Goal: Task Accomplishment & Management: Manage account settings

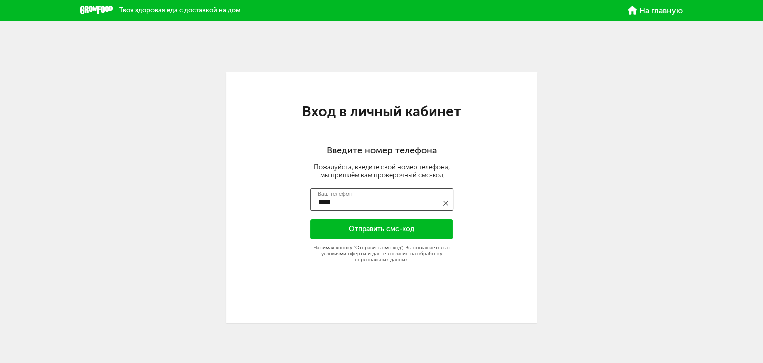
scroll to position [13, 0]
click at [338, 205] on input "****" at bounding box center [382, 199] width 144 height 23
type input "**********"
click at [423, 229] on button "Отправить смс-код" at bounding box center [382, 229] width 144 height 20
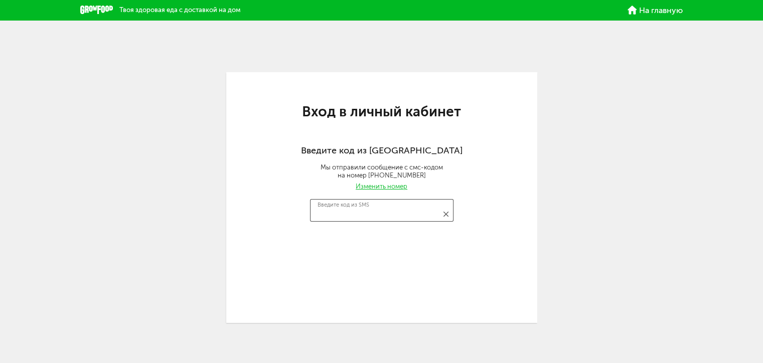
type input "****"
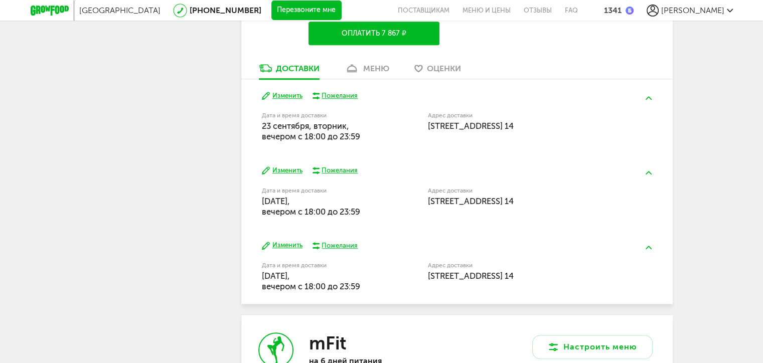
scroll to position [703, 0]
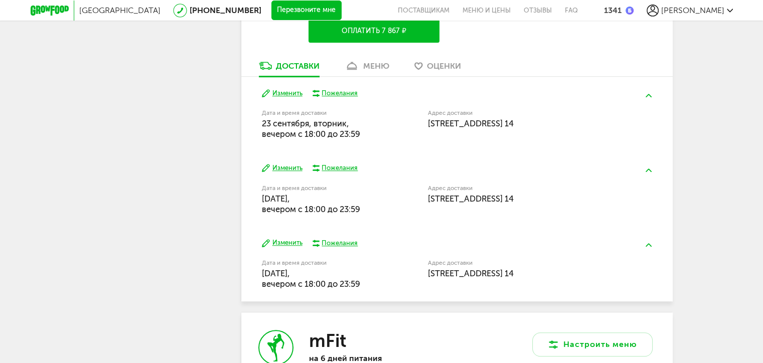
click at [372, 62] on div "меню" at bounding box center [376, 66] width 26 height 10
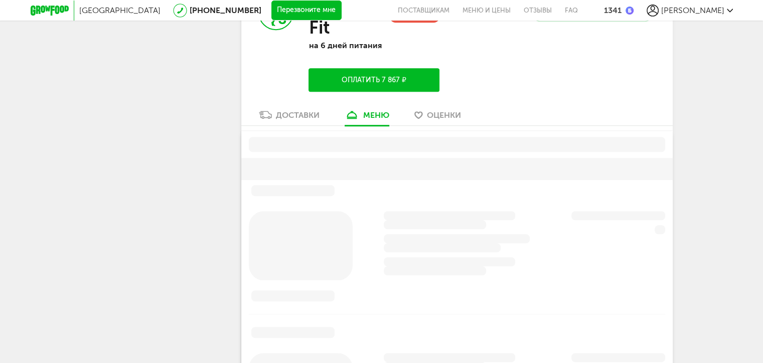
scroll to position [606, 0]
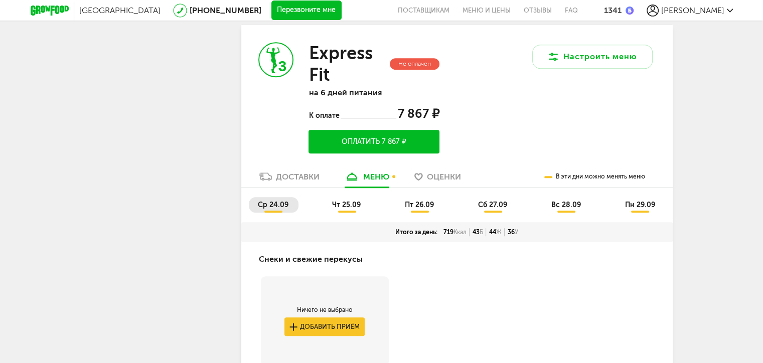
click at [261, 201] on span "ср 24.09" at bounding box center [273, 205] width 31 height 9
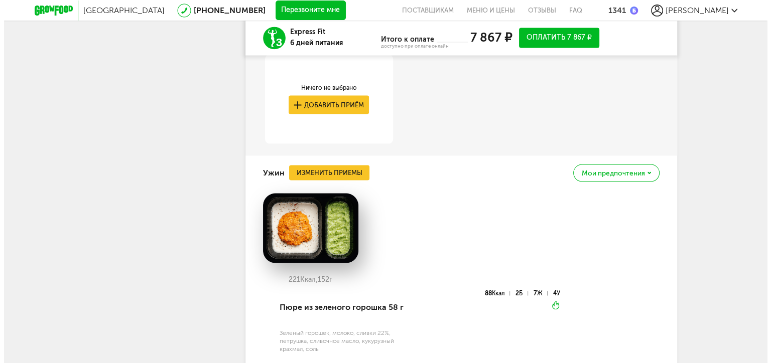
scroll to position [1811, 0]
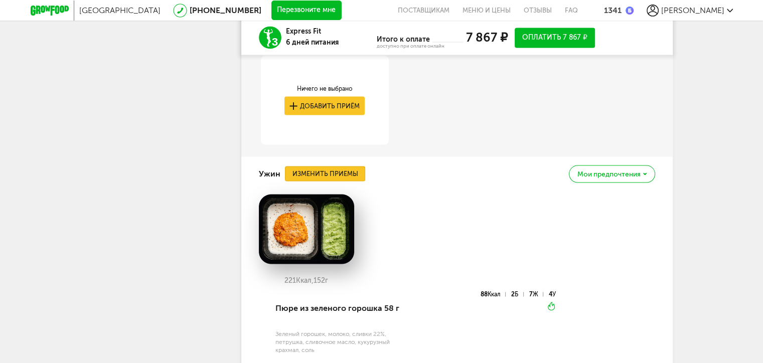
click at [323, 171] on button "Изменить приемы" at bounding box center [325, 173] width 80 height 15
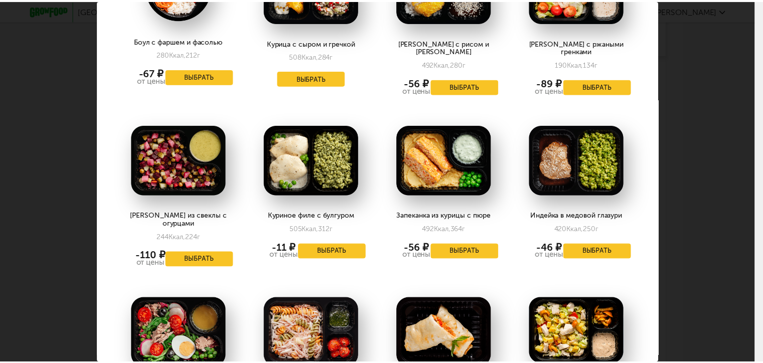
scroll to position [803, 0]
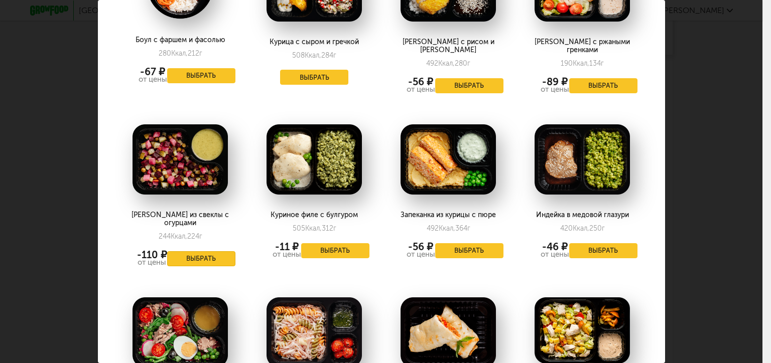
click at [198, 251] on button "Выбрать" at bounding box center [201, 258] width 68 height 15
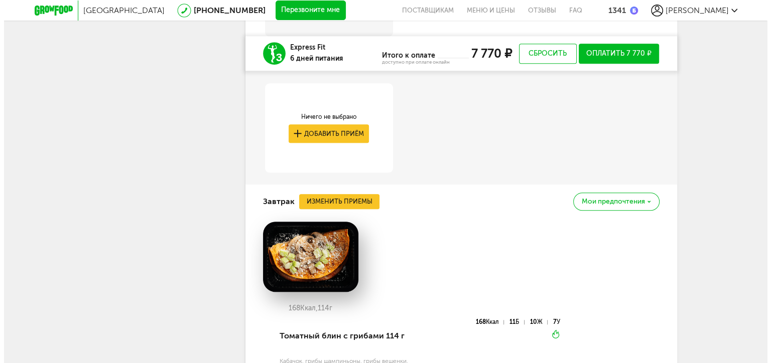
scroll to position [958, 0]
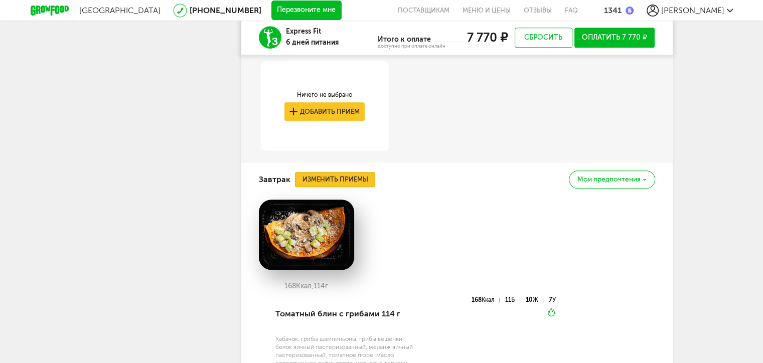
click at [361, 179] on button "Изменить приемы" at bounding box center [335, 179] width 80 height 15
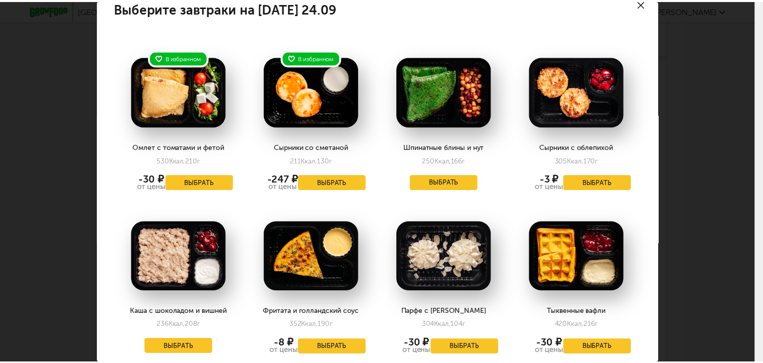
scroll to position [0, 0]
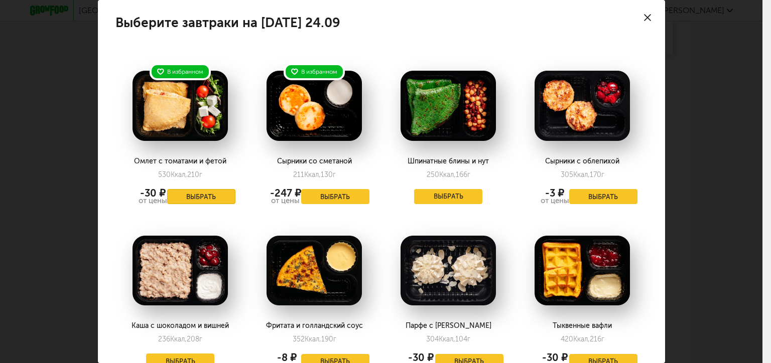
click at [208, 198] on button "Выбрать" at bounding box center [201, 196] width 68 height 15
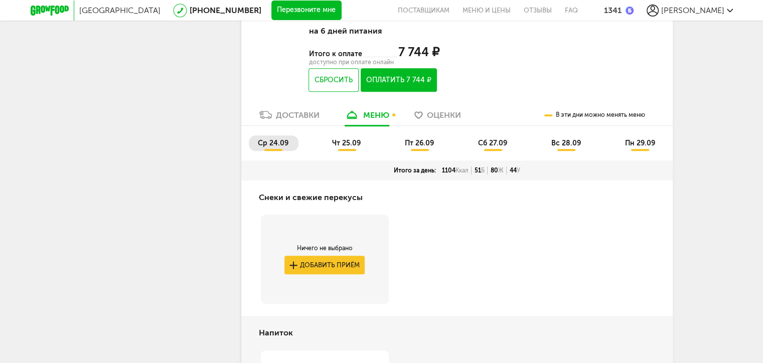
scroll to position [606, 0]
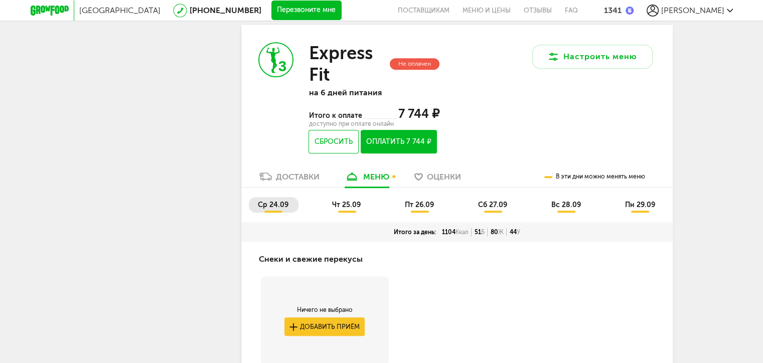
click at [347, 205] on span "чт 25.09" at bounding box center [346, 205] width 29 height 9
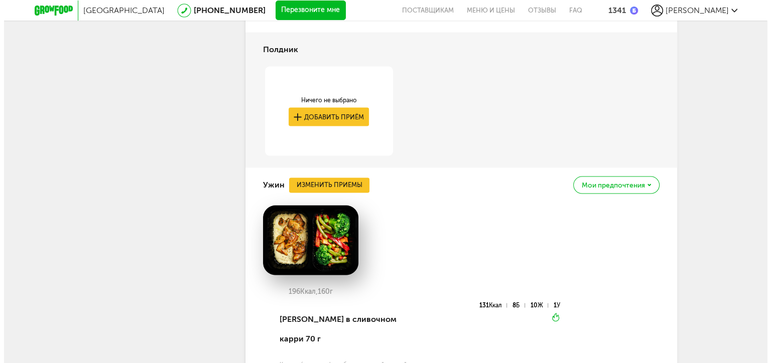
scroll to position [1911, 0]
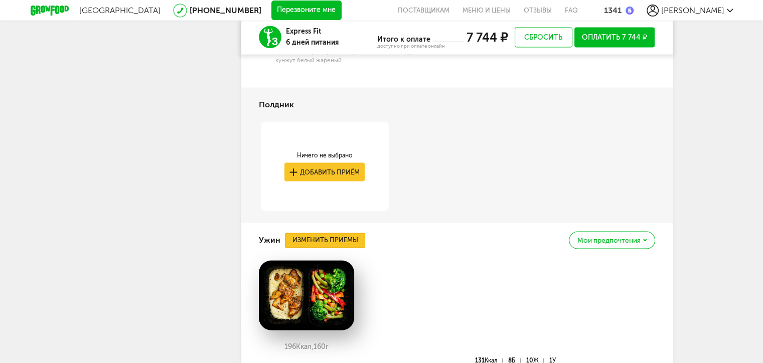
click at [340, 238] on button "Изменить приемы" at bounding box center [325, 240] width 80 height 15
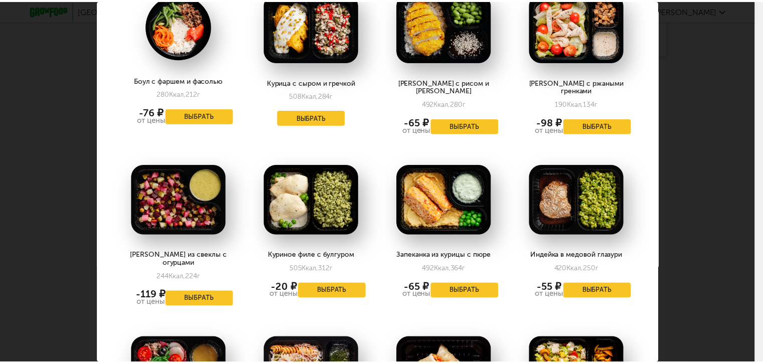
scroll to position [703, 0]
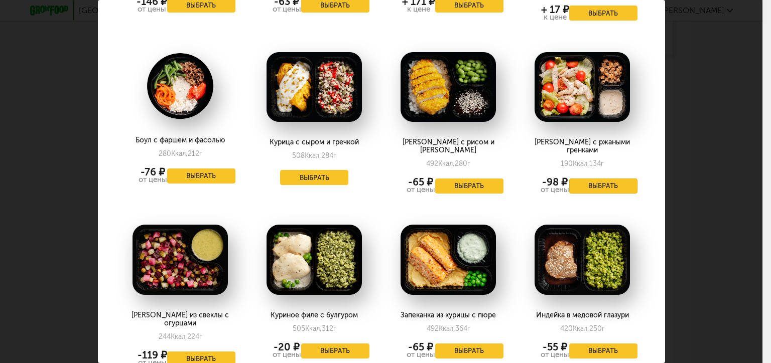
click at [586, 179] on button "Выбрать" at bounding box center [603, 186] width 68 height 15
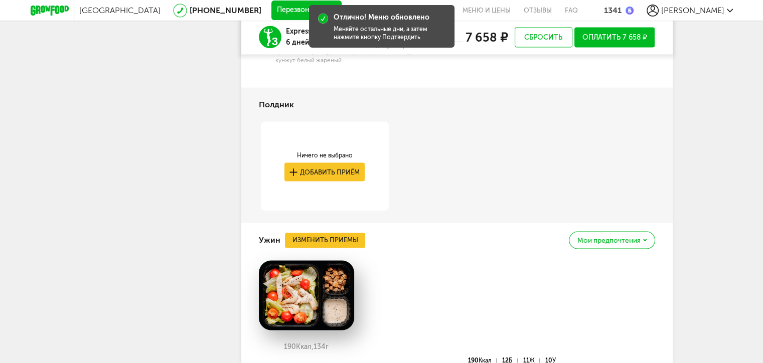
click at [642, 245] on div "Мои предпочтения" at bounding box center [612, 241] width 86 height 18
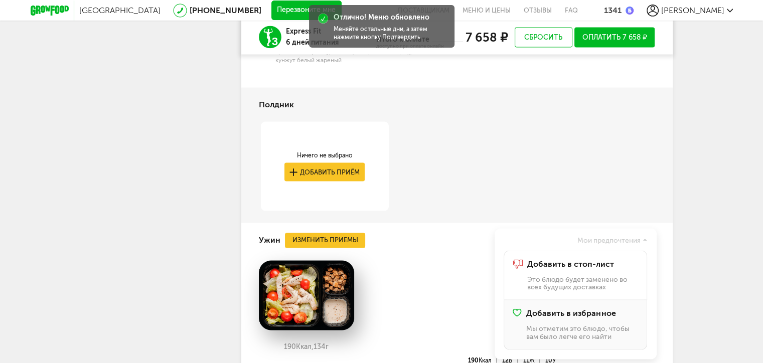
click at [590, 314] on span "Добавить в избранное" at bounding box center [570, 313] width 89 height 9
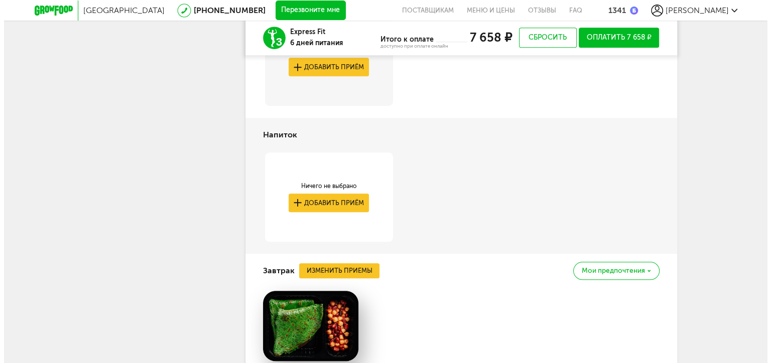
scroll to position [958, 0]
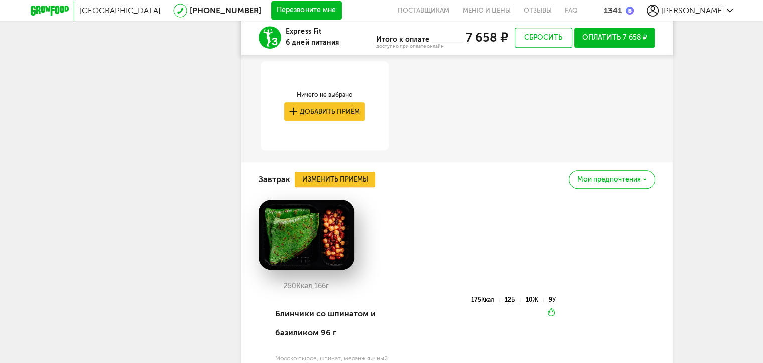
click at [351, 176] on button "Изменить приемы" at bounding box center [335, 179] width 80 height 15
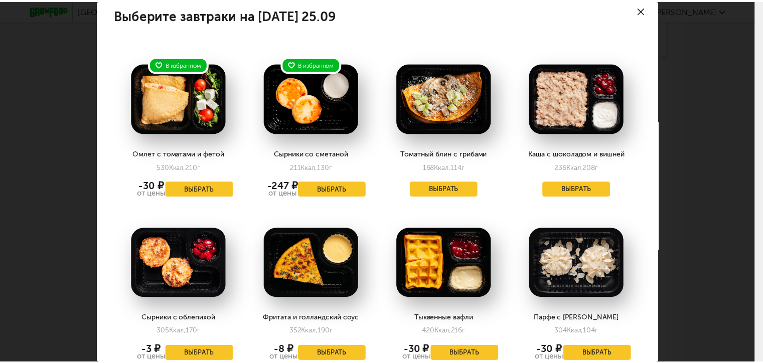
scroll to position [0, 0]
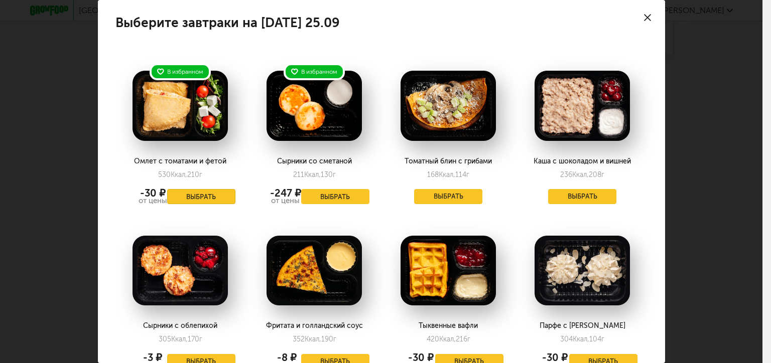
click at [192, 195] on button "Выбрать" at bounding box center [201, 196] width 68 height 15
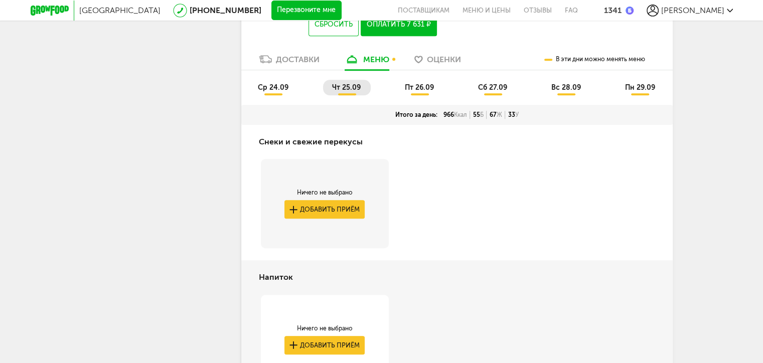
scroll to position [707, 0]
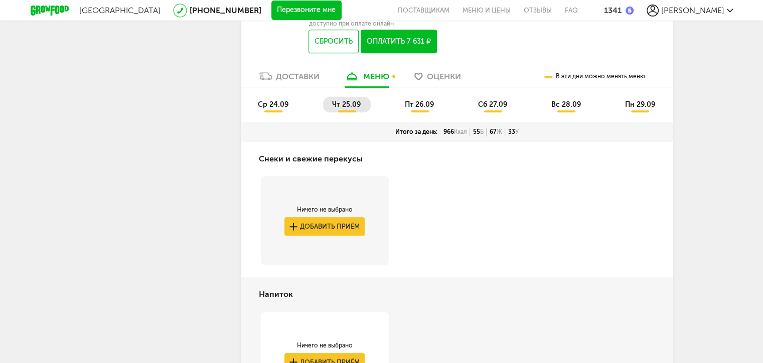
click at [270, 106] on span "ср 24.09" at bounding box center [273, 104] width 31 height 9
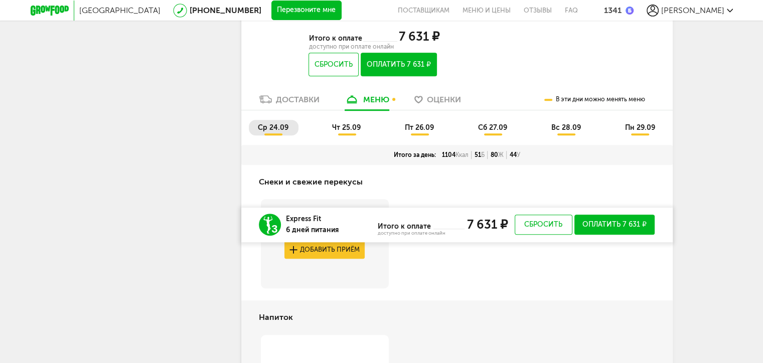
scroll to position [656, 0]
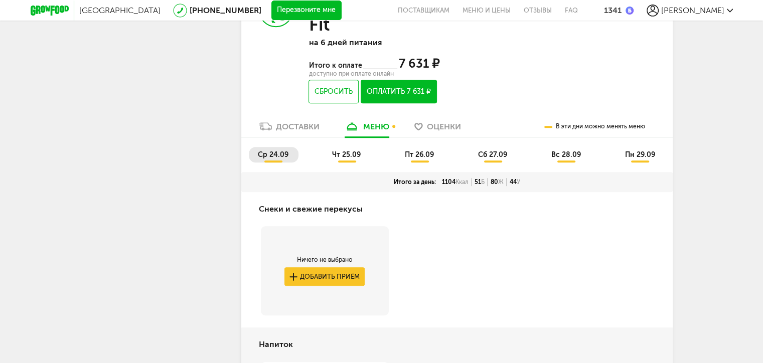
click at [343, 155] on span "чт 25.09" at bounding box center [346, 155] width 29 height 9
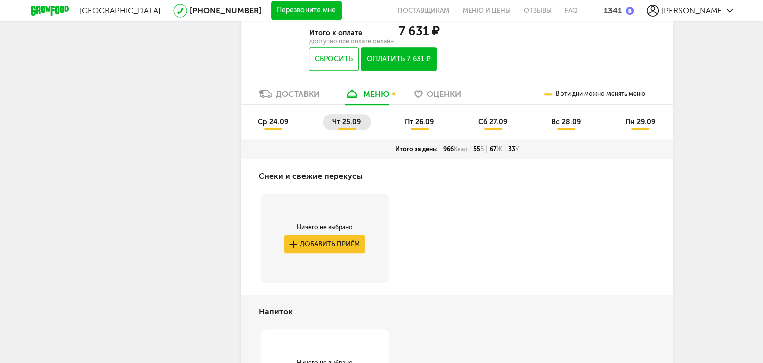
scroll to position [707, 0]
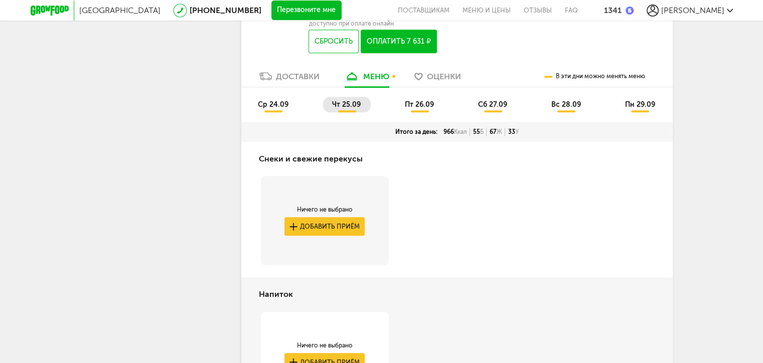
click at [430, 110] on li "пт 26.09" at bounding box center [420, 105] width 48 height 16
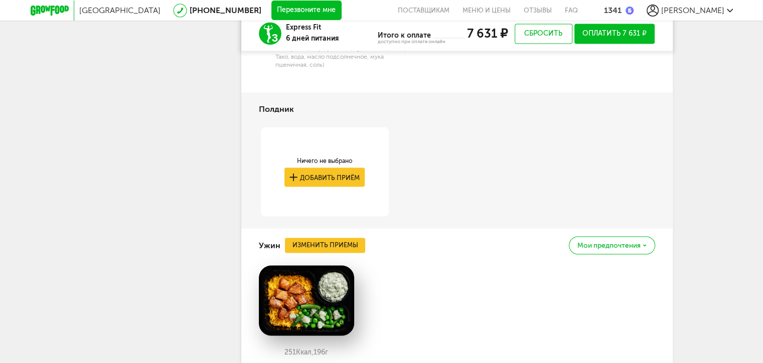
scroll to position [1761, 0]
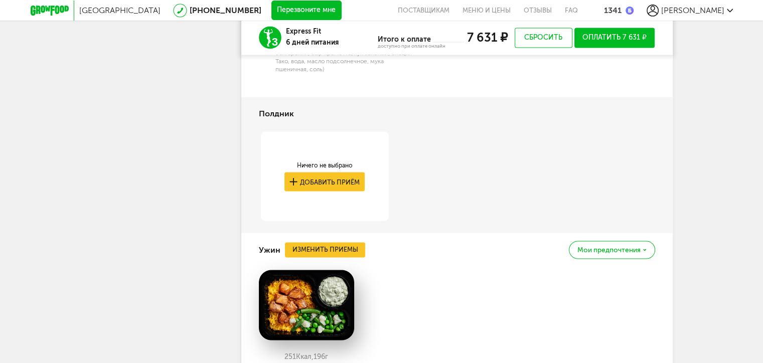
click at [632, 246] on span "Мои предпочтения" at bounding box center [609, 249] width 63 height 7
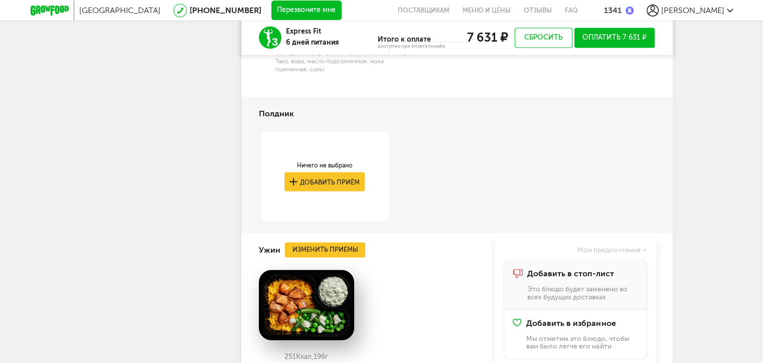
click at [606, 269] on span "Добавить в стоп-лист" at bounding box center [570, 273] width 87 height 9
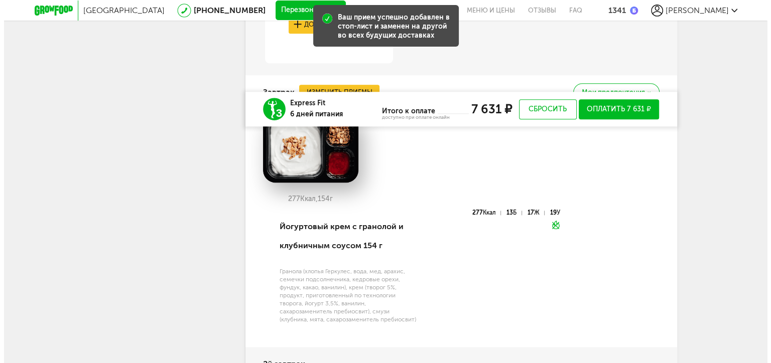
scroll to position [1008, 0]
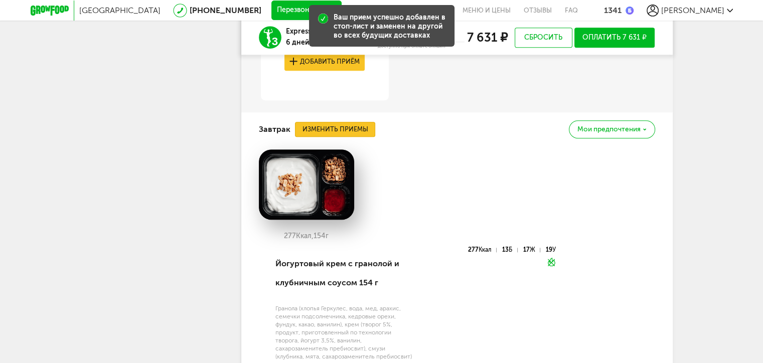
click at [362, 128] on button "Изменить приемы" at bounding box center [335, 129] width 80 height 15
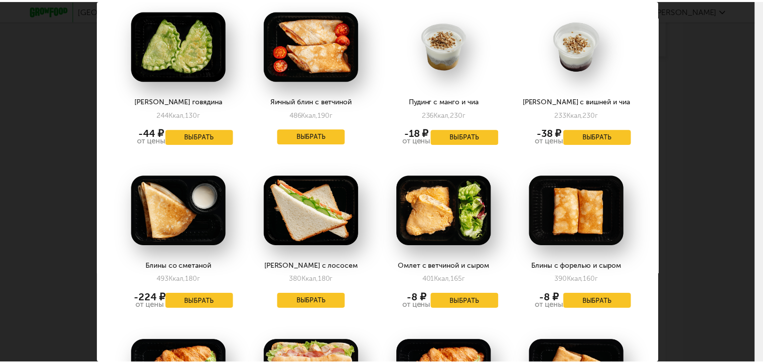
scroll to position [954, 0]
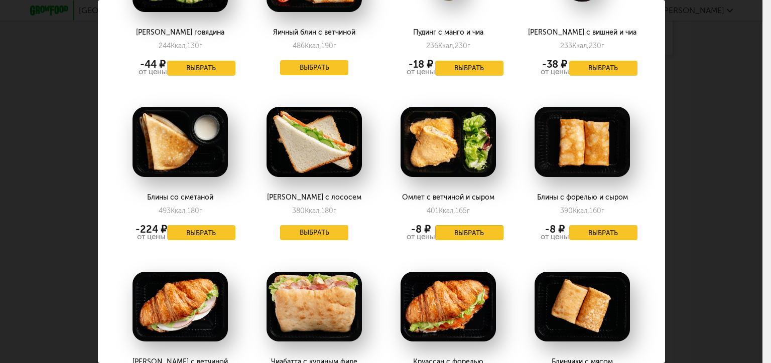
click at [488, 233] on button "Выбрать" at bounding box center [469, 232] width 68 height 15
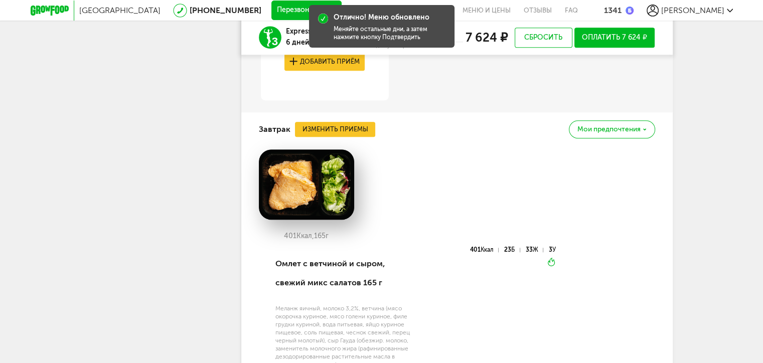
click at [598, 133] on span "Мои предпочтения" at bounding box center [609, 129] width 63 height 7
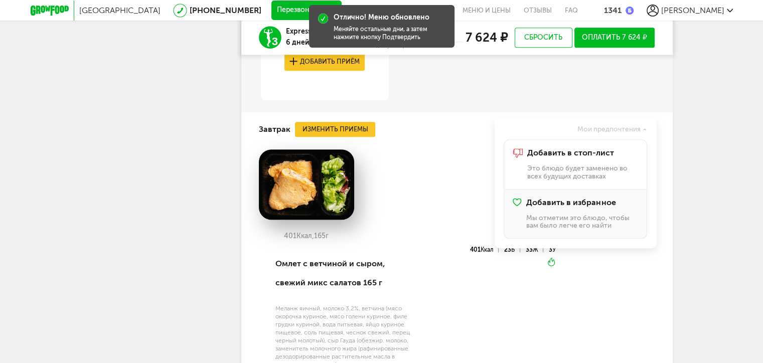
click at [577, 199] on span "Добавить в избранное" at bounding box center [570, 202] width 89 height 9
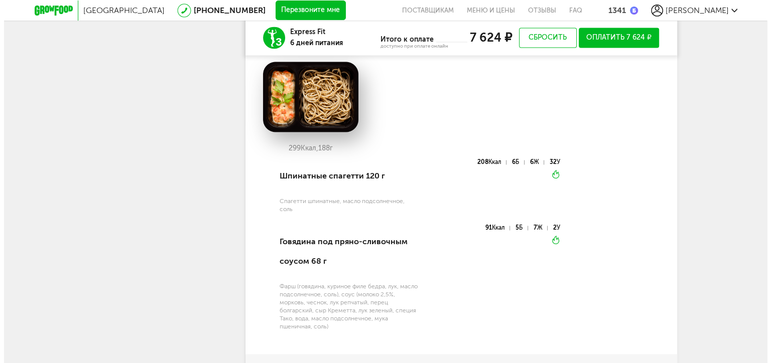
scroll to position [1510, 0]
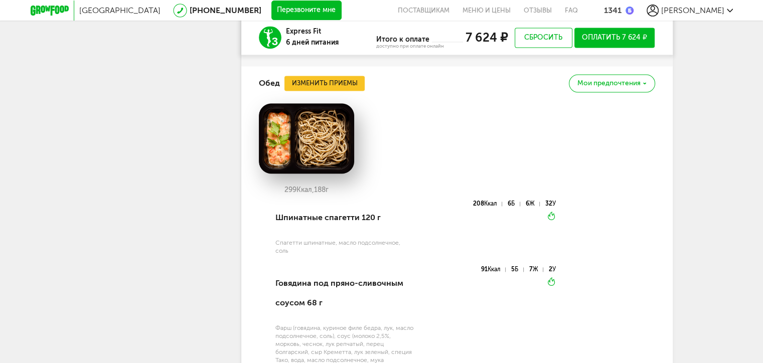
click at [341, 73] on div "Обед Изменить приемы [PERSON_NAME] предпочтения" at bounding box center [457, 83] width 396 height 34
click at [338, 80] on button "Изменить приемы" at bounding box center [325, 83] width 80 height 15
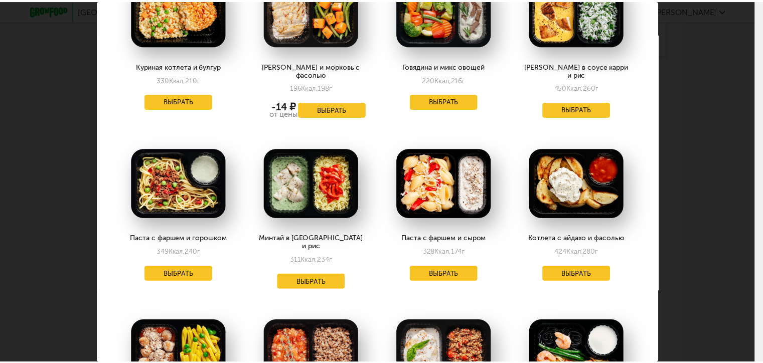
scroll to position [0, 0]
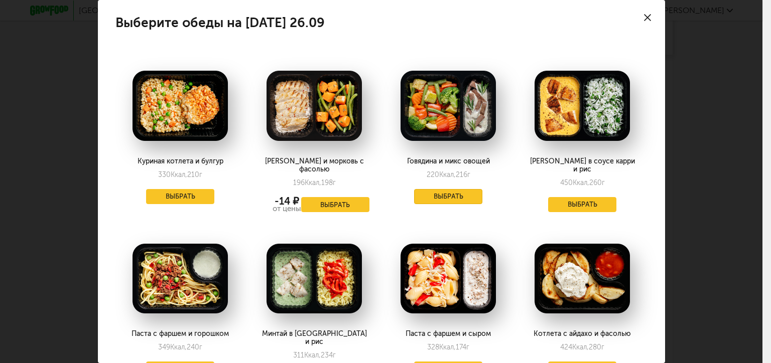
click at [440, 193] on button "Выбрать" at bounding box center [448, 196] width 68 height 15
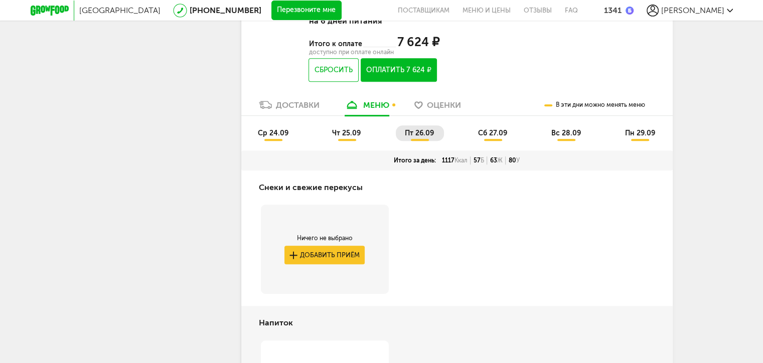
scroll to position [556, 0]
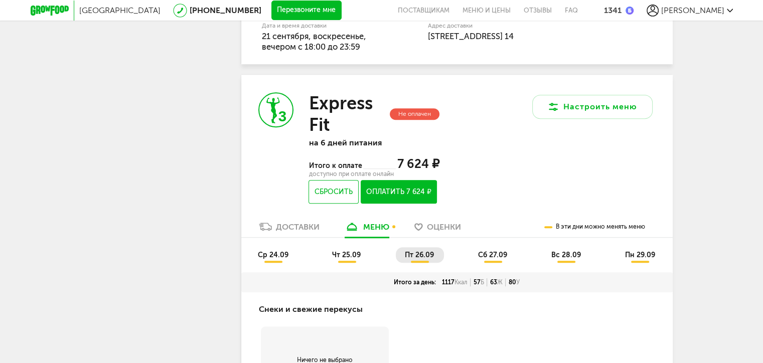
click at [491, 257] on span "сб 27.09" at bounding box center [492, 255] width 29 height 9
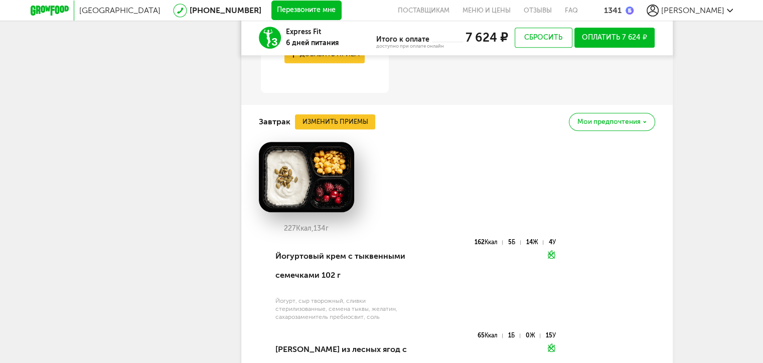
scroll to position [1058, 0]
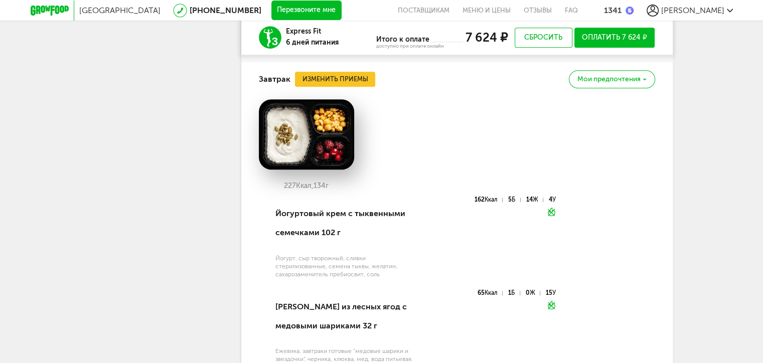
click at [641, 78] on div "Мои предпочтения" at bounding box center [612, 79] width 86 height 18
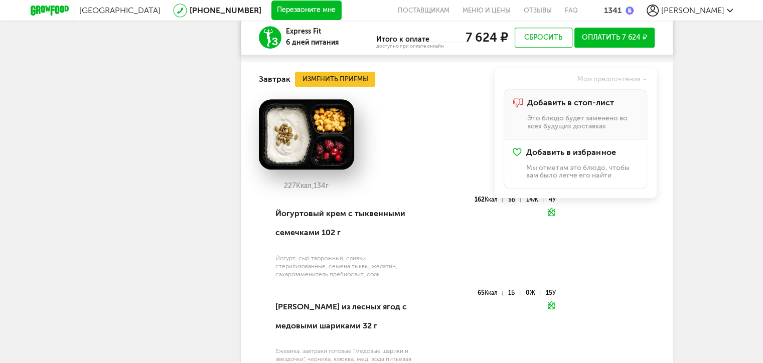
click at [600, 102] on span "Добавить в стоп-лист" at bounding box center [570, 102] width 87 height 9
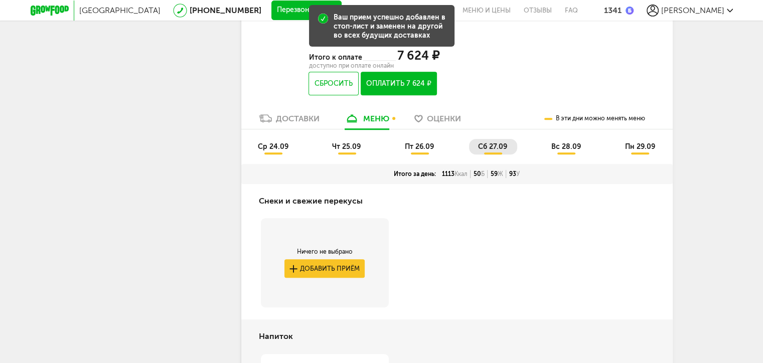
scroll to position [656, 0]
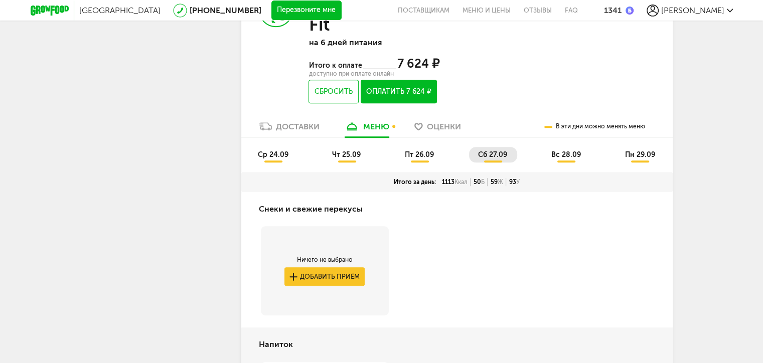
click at [559, 155] on span "вс 28.09" at bounding box center [567, 155] width 30 height 9
click at [642, 156] on span "пн 29.09" at bounding box center [640, 155] width 30 height 9
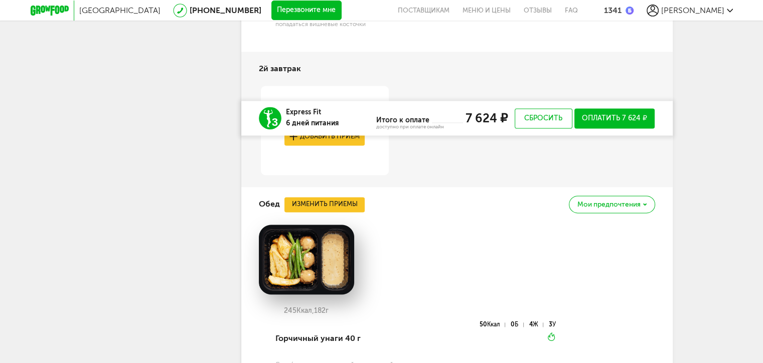
scroll to position [1510, 0]
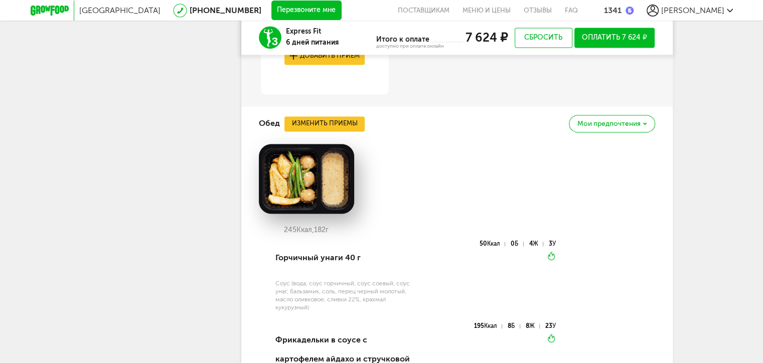
click at [617, 121] on span "Мои предпочтения" at bounding box center [609, 123] width 63 height 7
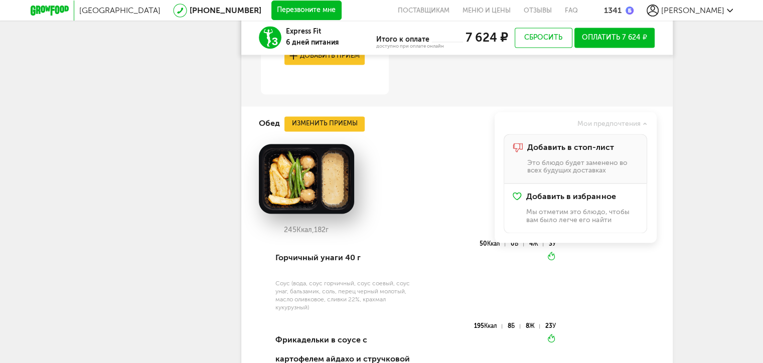
click at [604, 149] on span "Добавить в стоп-лист" at bounding box center [570, 147] width 87 height 9
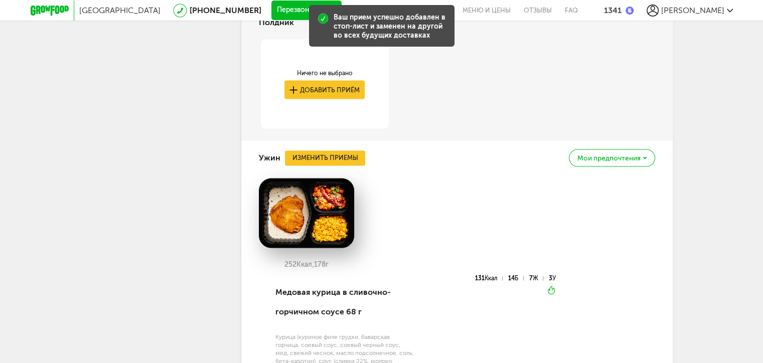
scroll to position [2012, 0]
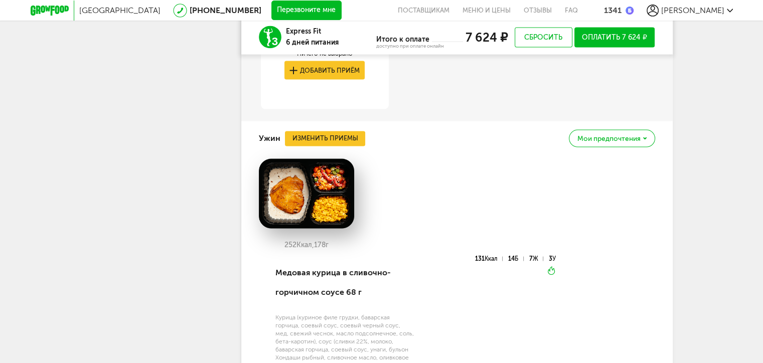
click at [594, 136] on span "Мои предпочтения" at bounding box center [609, 139] width 63 height 7
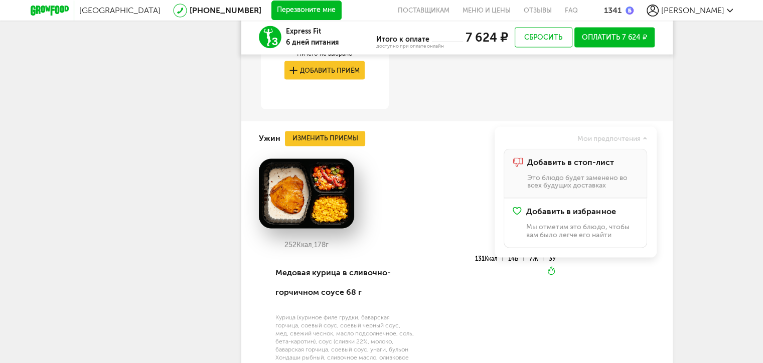
click at [575, 163] on span "Добавить в стоп-лист" at bounding box center [570, 162] width 87 height 9
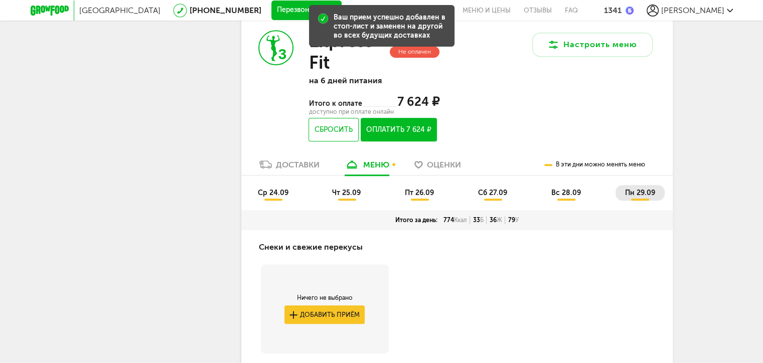
scroll to position [606, 0]
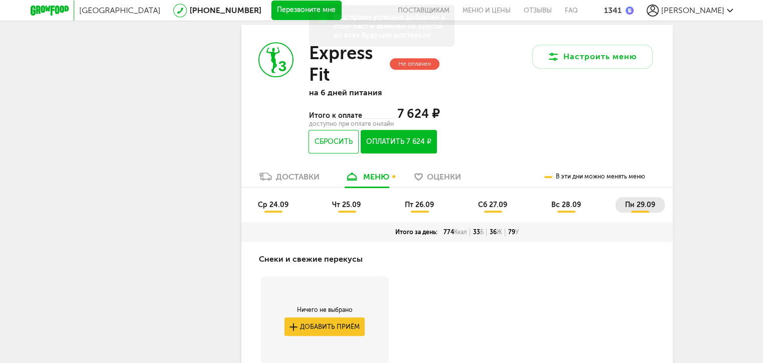
click at [501, 204] on span "сб 27.09" at bounding box center [492, 205] width 29 height 9
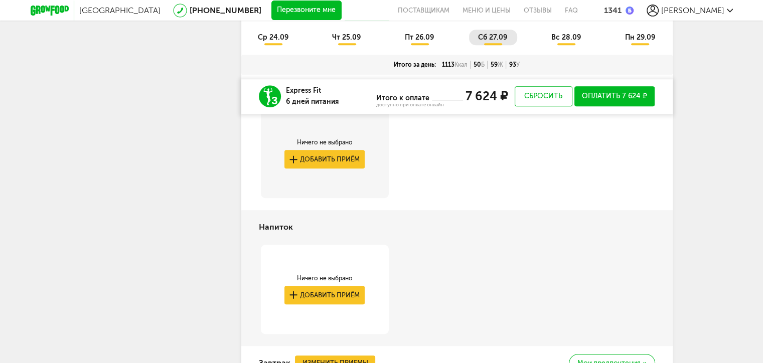
scroll to position [857, 0]
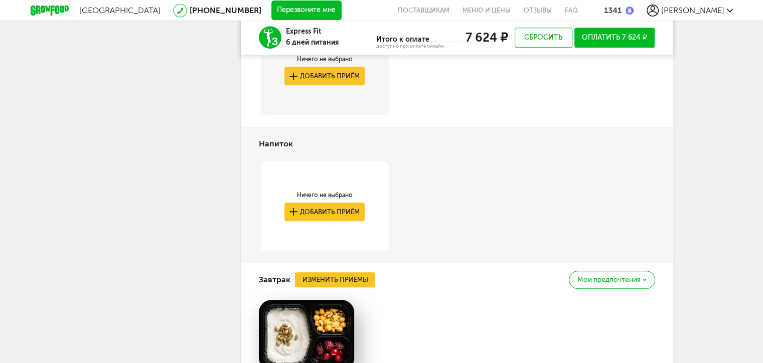
click at [589, 277] on span "Мои предпочтения" at bounding box center [609, 280] width 63 height 7
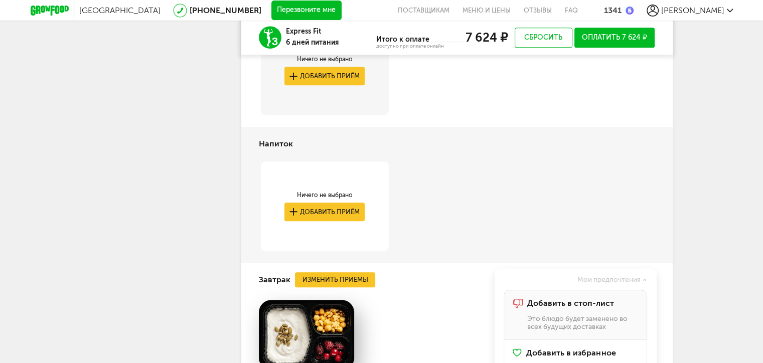
click at [570, 303] on span "Добавить в стоп-лист" at bounding box center [570, 303] width 87 height 9
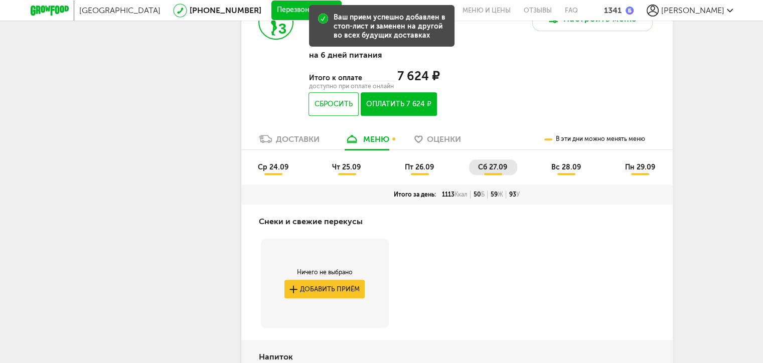
scroll to position [606, 0]
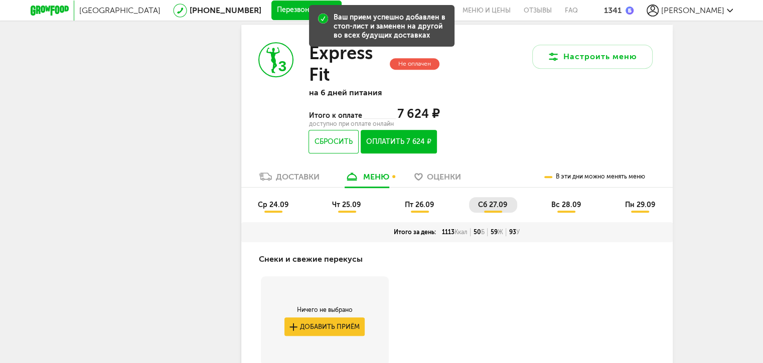
click at [559, 206] on span "вс 28.09" at bounding box center [567, 205] width 30 height 9
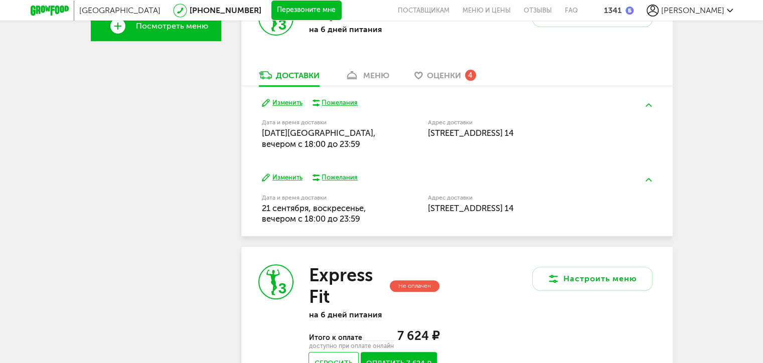
scroll to position [552, 0]
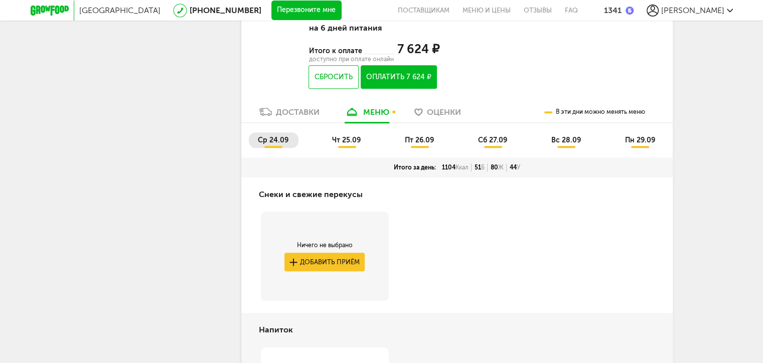
scroll to position [606, 0]
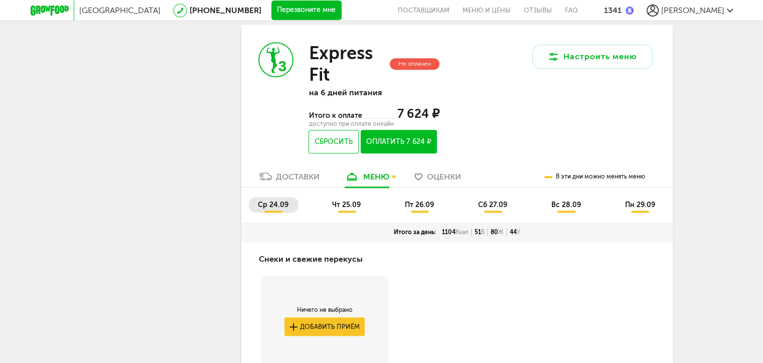
click at [351, 201] on span "чт 25.09" at bounding box center [346, 205] width 29 height 9
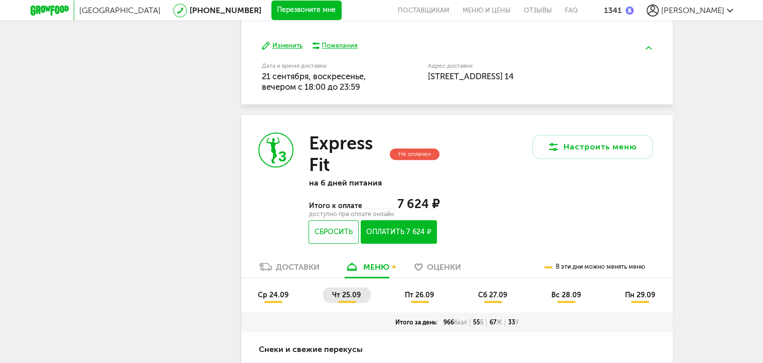
scroll to position [506, 0]
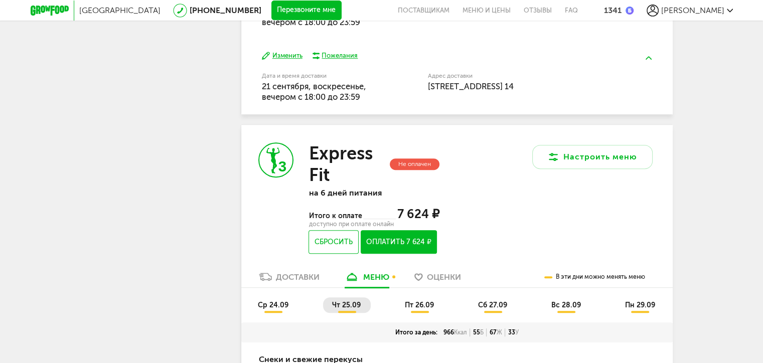
click at [419, 305] on span "пт 26.09" at bounding box center [419, 305] width 29 height 9
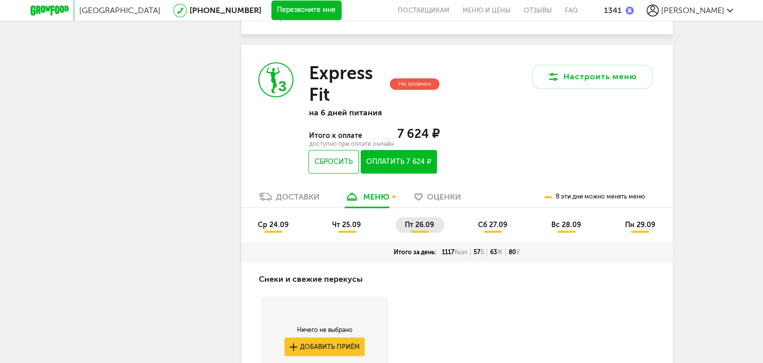
scroll to position [606, 0]
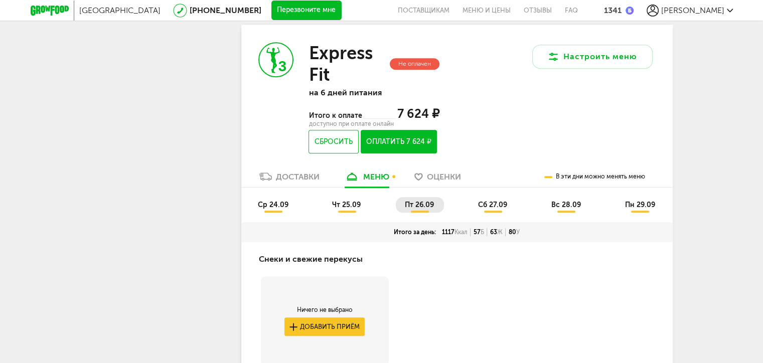
click at [492, 201] on span "сб 27.09" at bounding box center [492, 205] width 29 height 9
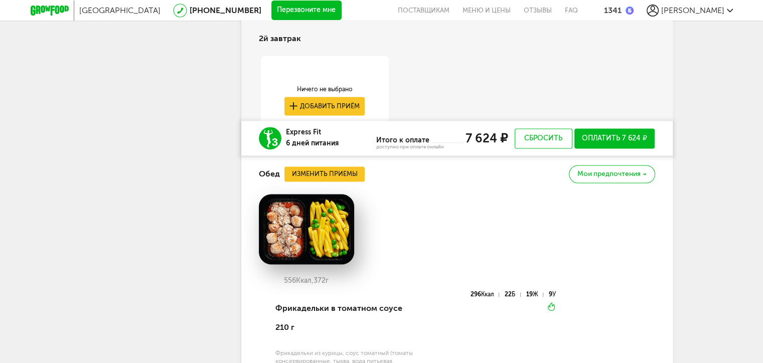
scroll to position [1409, 0]
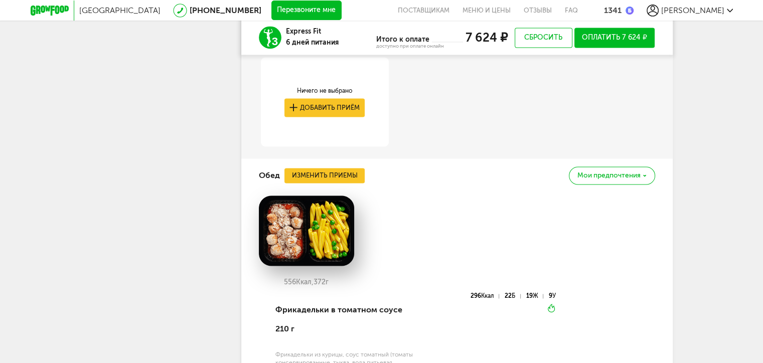
click at [620, 179] on span "Мои предпочтения" at bounding box center [609, 175] width 63 height 7
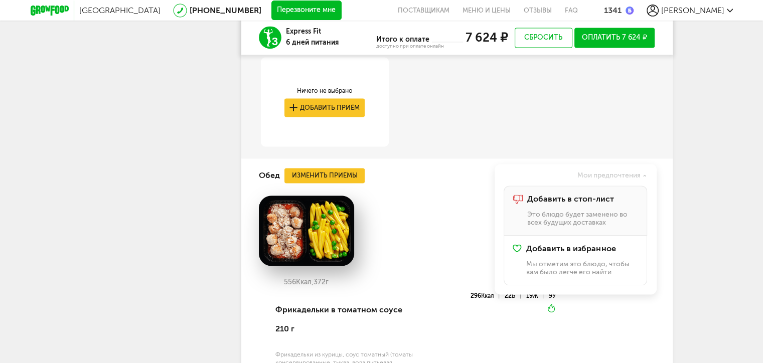
click at [590, 204] on span "Добавить в стоп-лист" at bounding box center [570, 199] width 87 height 9
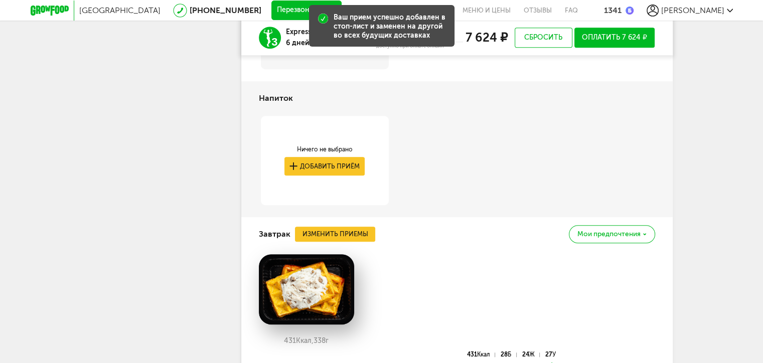
scroll to position [907, 0]
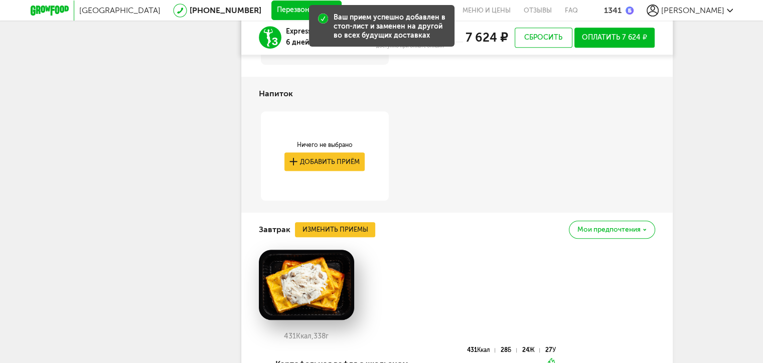
click at [620, 227] on span "Мои предпочтения" at bounding box center [609, 229] width 63 height 7
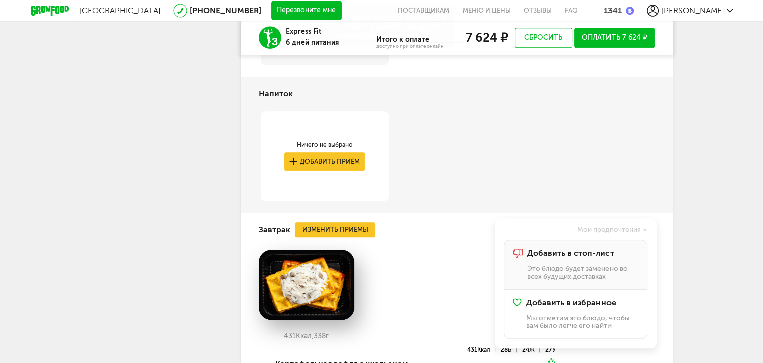
click at [599, 249] on span "Добавить в стоп-лист" at bounding box center [570, 253] width 87 height 9
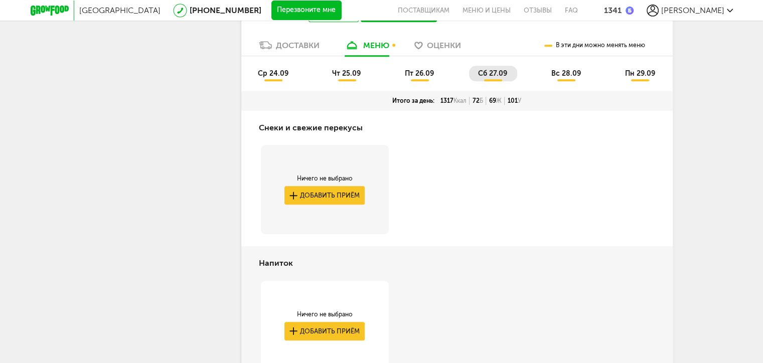
scroll to position [656, 0]
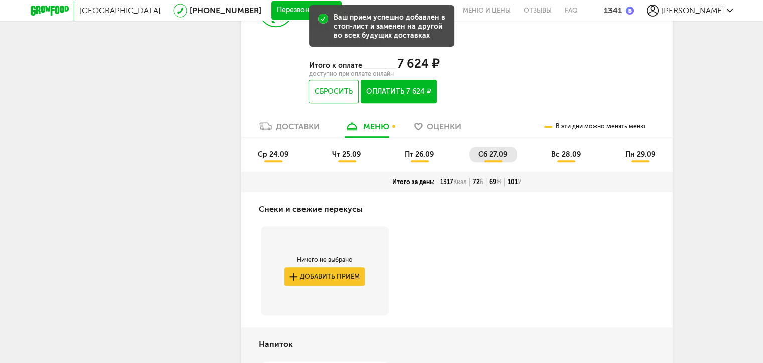
click at [572, 154] on span "вс 28.09" at bounding box center [567, 155] width 30 height 9
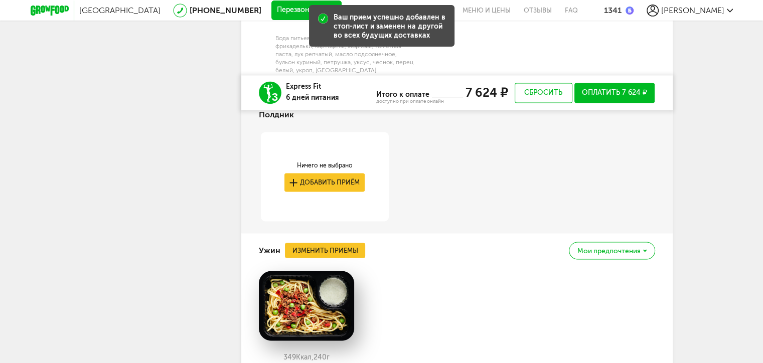
scroll to position [1761, 0]
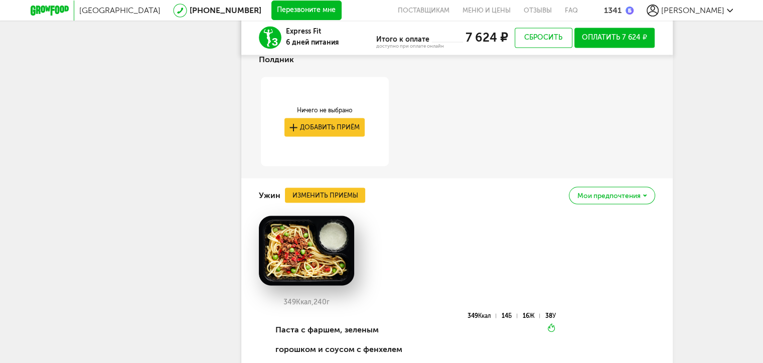
click at [620, 193] on span "Мои предпочтения" at bounding box center [609, 195] width 63 height 7
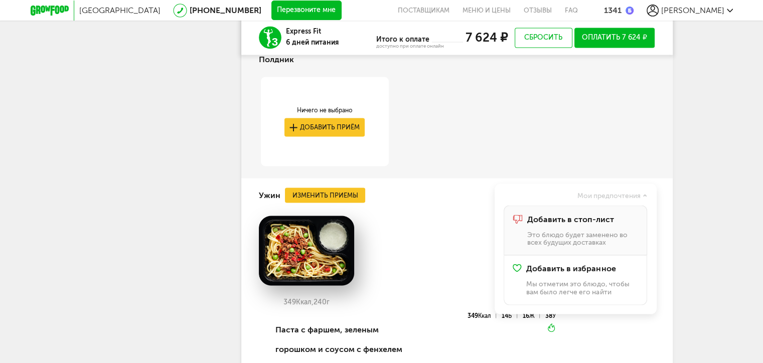
click at [585, 217] on span "Добавить в стоп-лист" at bounding box center [570, 219] width 87 height 9
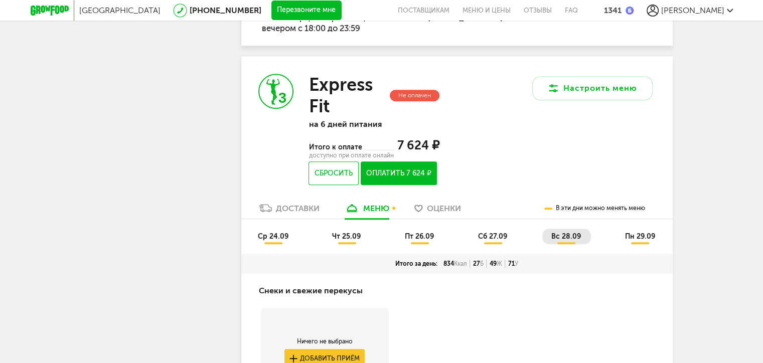
scroll to position [556, 0]
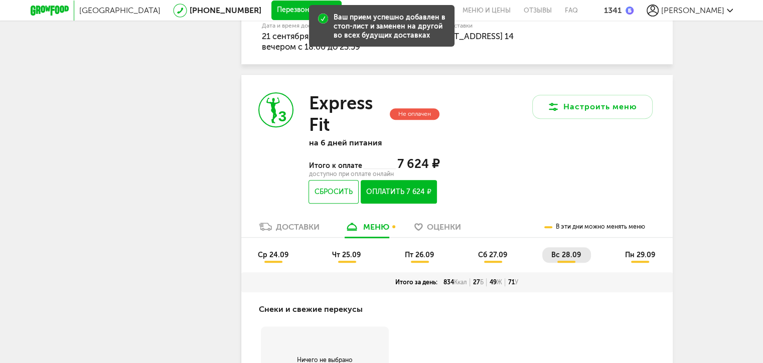
click at [641, 258] on span "пн 29.09" at bounding box center [640, 255] width 30 height 9
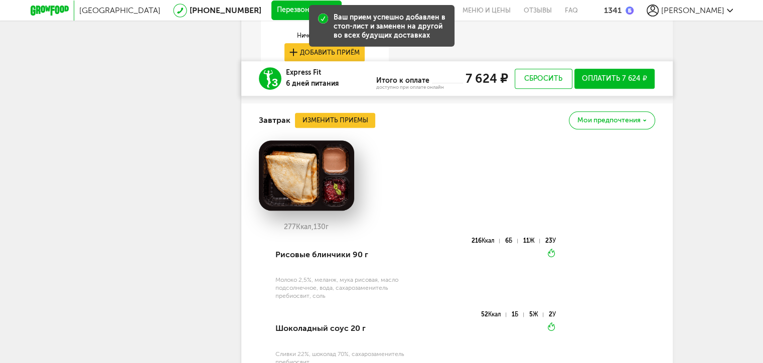
scroll to position [1058, 0]
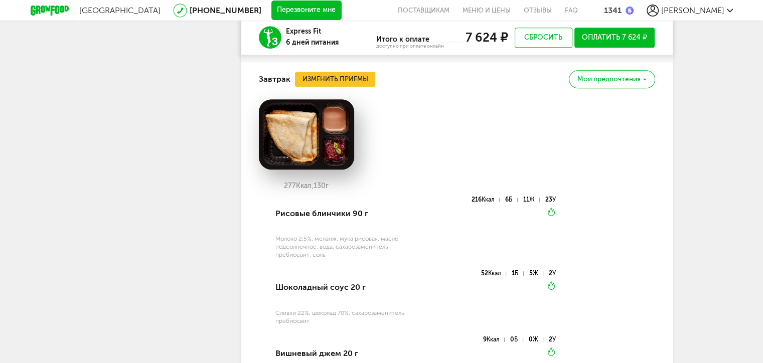
click at [597, 84] on div "Мои предпочтения" at bounding box center [612, 79] width 86 height 18
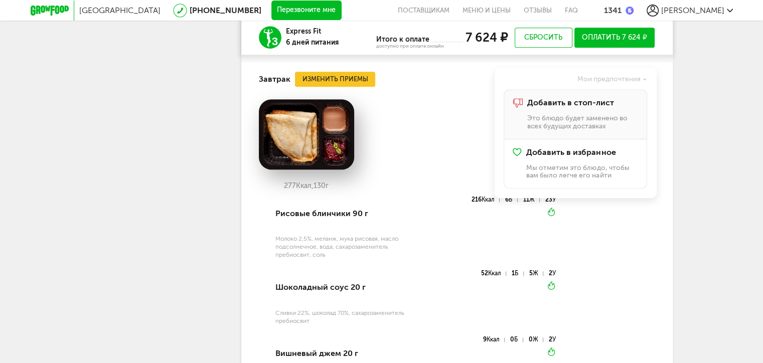
click at [589, 100] on span "Добавить в стоп-лист" at bounding box center [570, 102] width 87 height 9
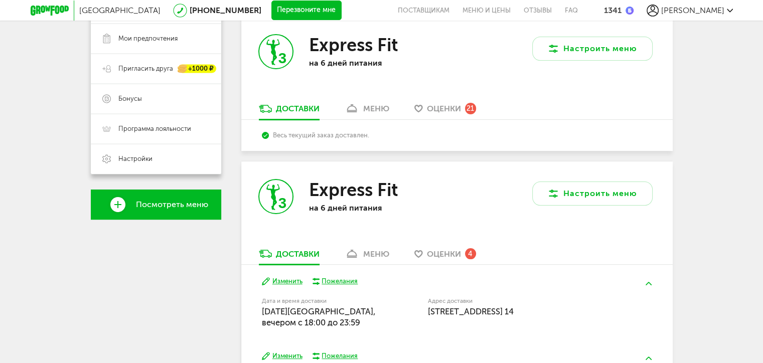
scroll to position [301, 0]
